Goal: Task Accomplishment & Management: Complete application form

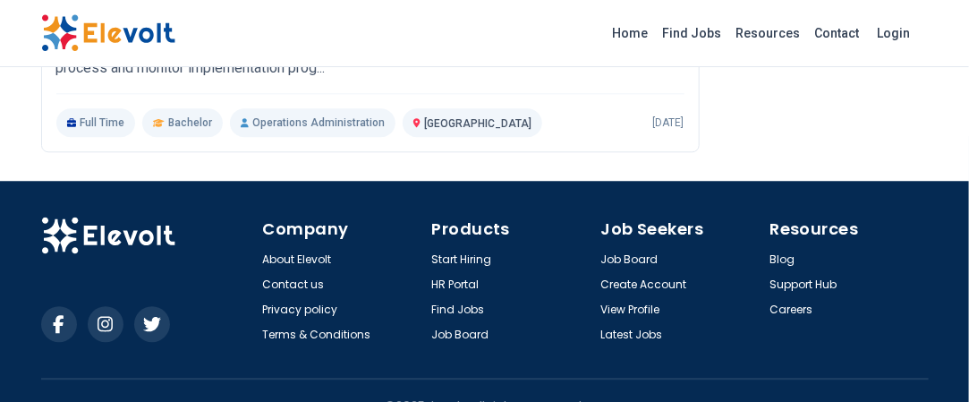
scroll to position [3752, 0]
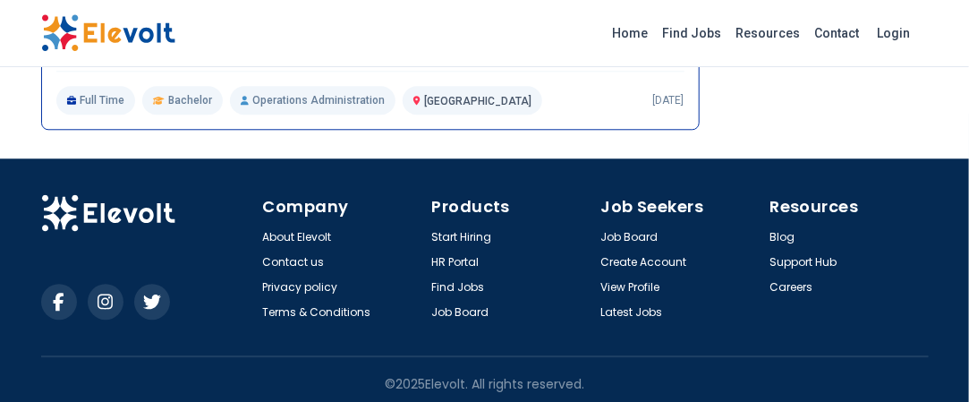
click at [273, 90] on p "Operations Administration" at bounding box center [313, 100] width 166 height 29
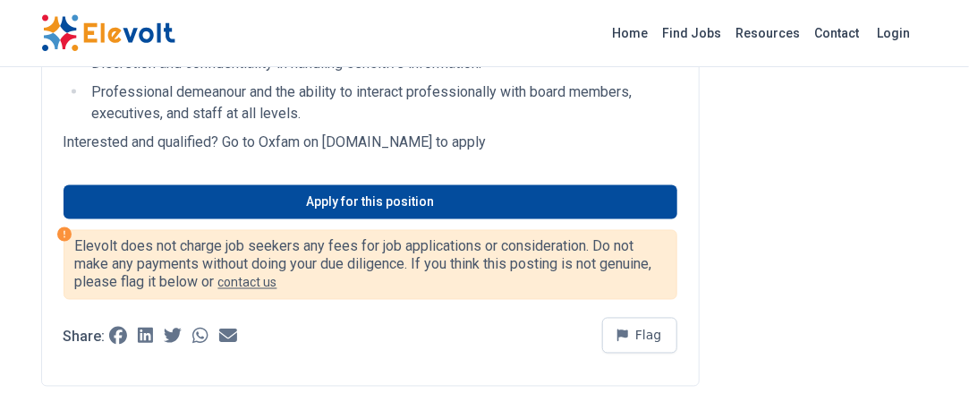
scroll to position [3221, 0]
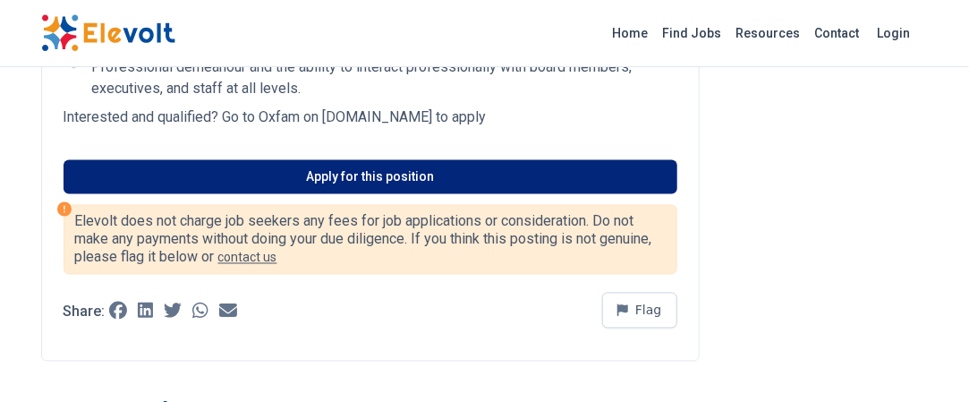
click at [412, 178] on link "Apply for this position" at bounding box center [371, 177] width 614 height 34
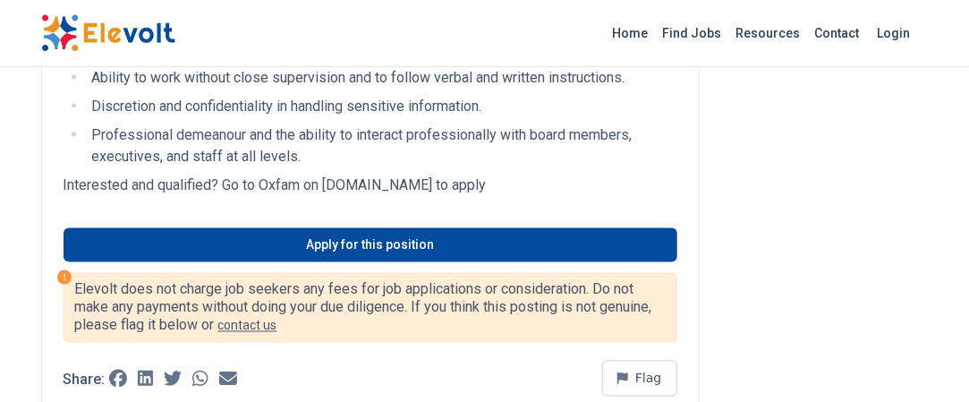
scroll to position [3132, 0]
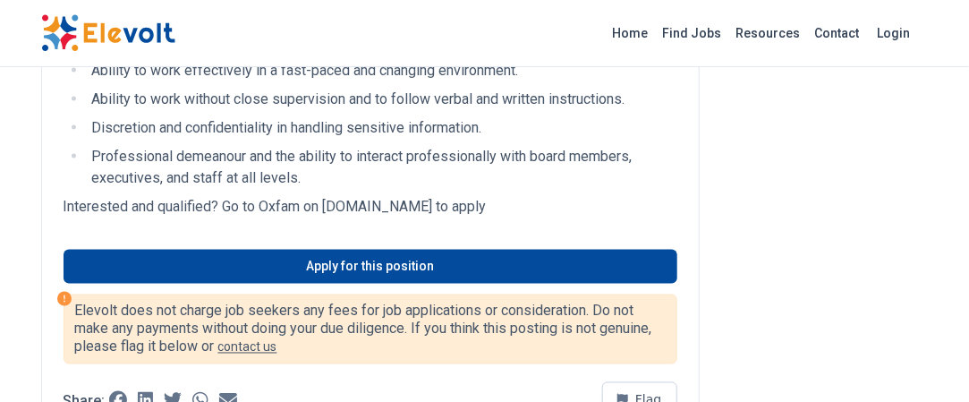
drag, startPoint x: 516, startPoint y: 204, endPoint x: 80, endPoint y: 76, distance: 455.0
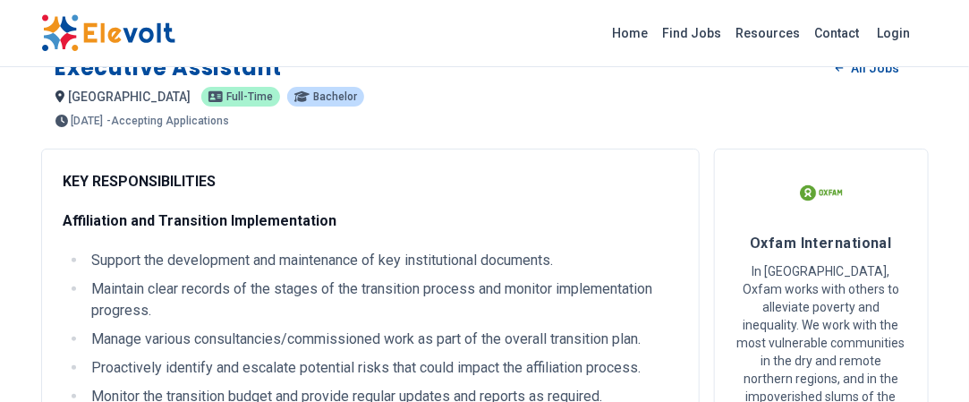
scroll to position [0, 0]
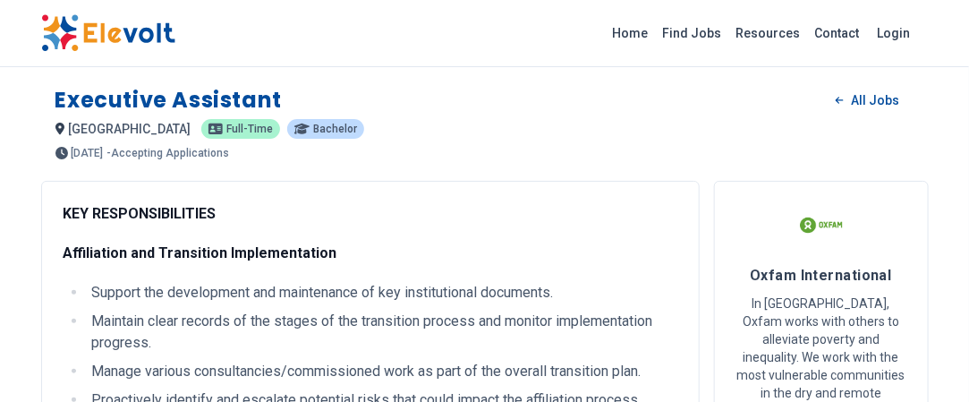
click at [64, 208] on strong "KEY RESPONSIBILITIES" at bounding box center [140, 213] width 153 height 17
copy div "KEY RESPONSIBILITIES Affiliation and Transition Implementation Support the deve…"
